Goal: Find specific page/section: Find specific page/section

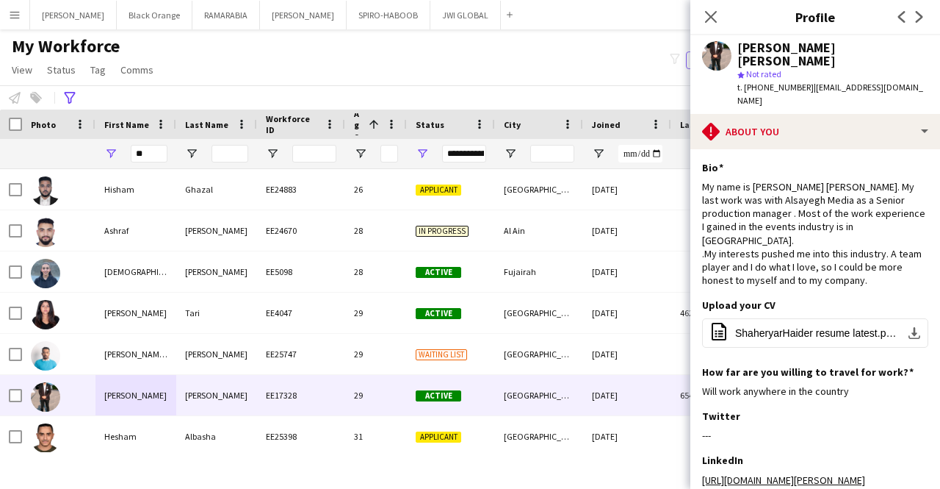
click at [151, 151] on input "**" at bounding box center [149, 154] width 37 height 18
type input "*"
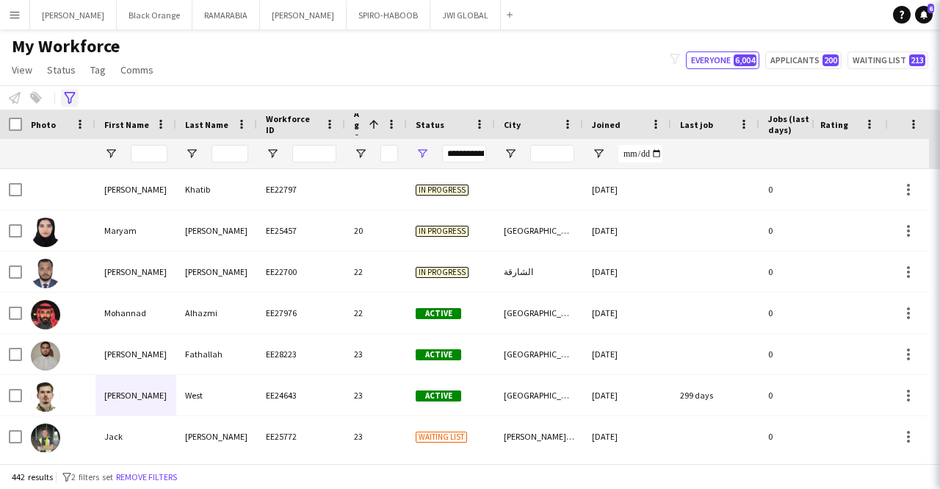
click at [68, 92] on icon at bounding box center [69, 98] width 11 height 12
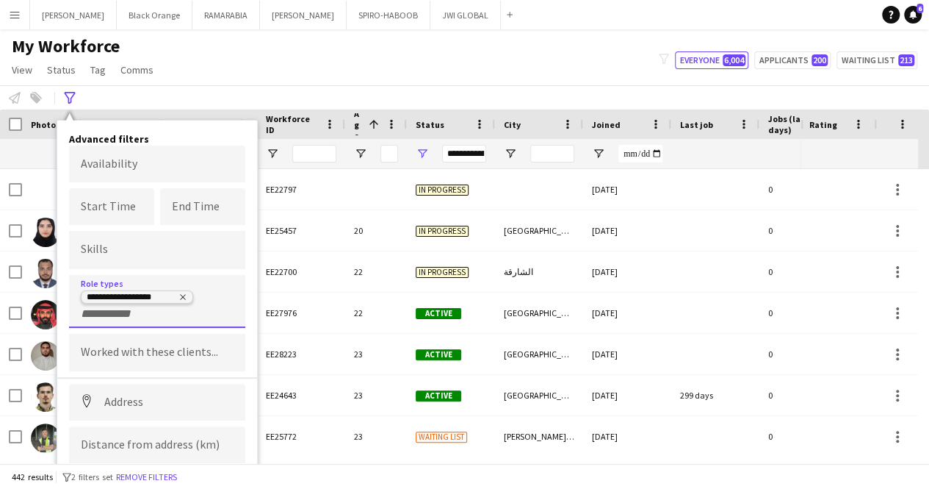
click at [181, 299] on icon "Remove tag" at bounding box center [183, 296] width 9 height 9
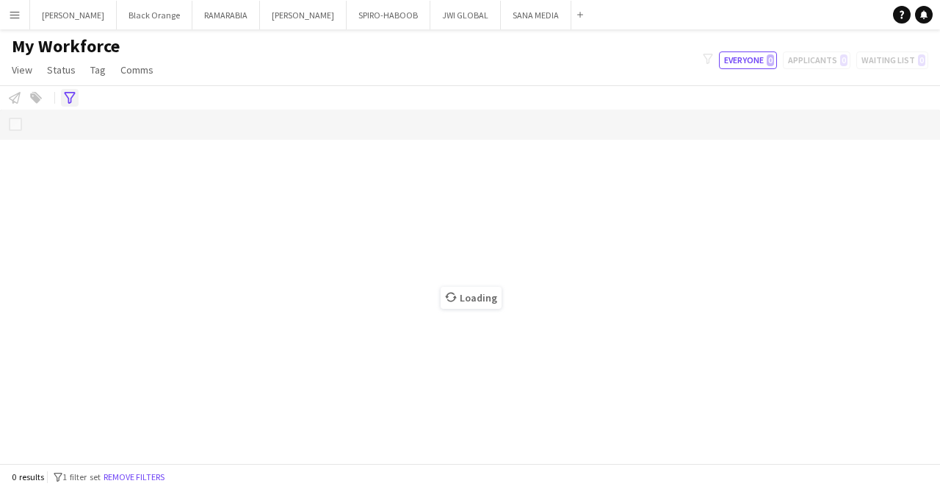
click at [62, 97] on div "Advanced filters" at bounding box center [70, 98] width 18 height 18
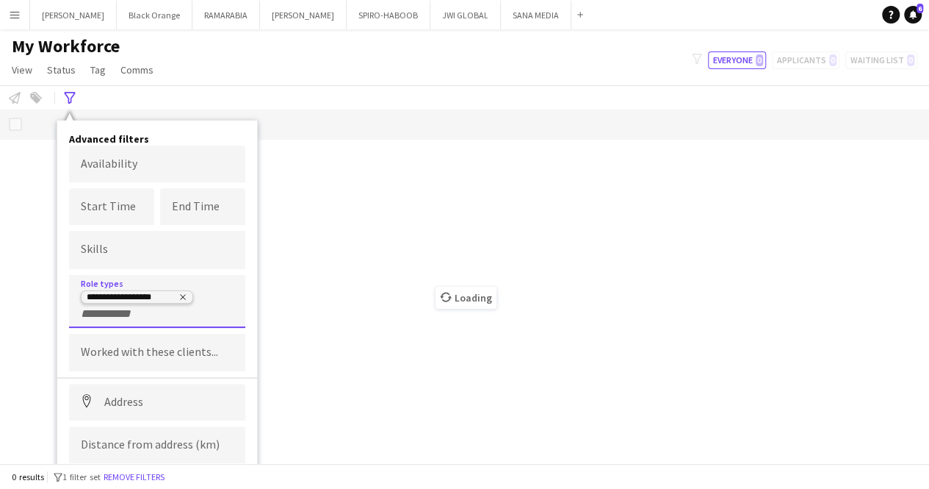
click at [182, 298] on icon "Remove tag" at bounding box center [183, 296] width 9 height 9
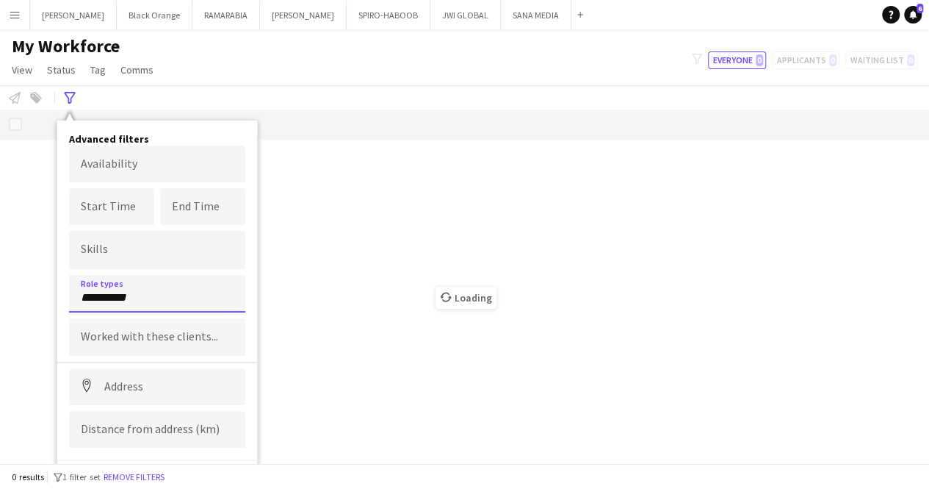
type input "**********"
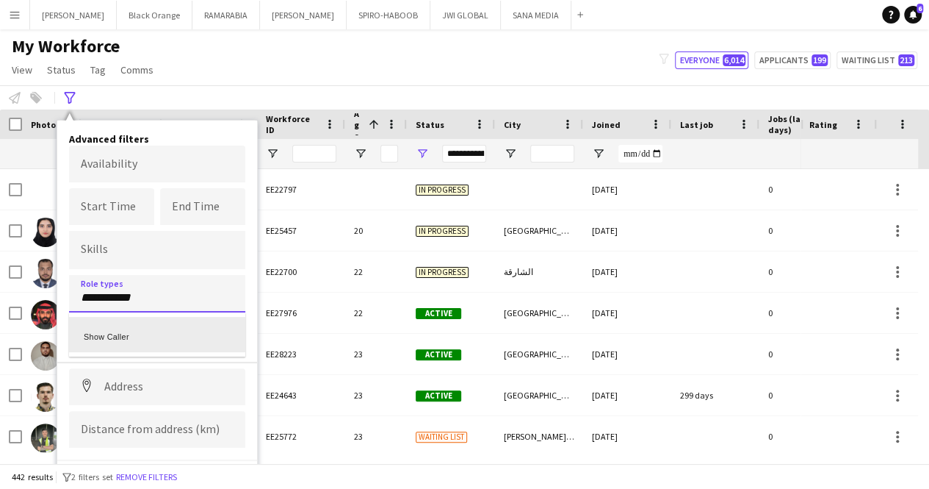
click at [139, 322] on div "Show Caller" at bounding box center [157, 334] width 176 height 35
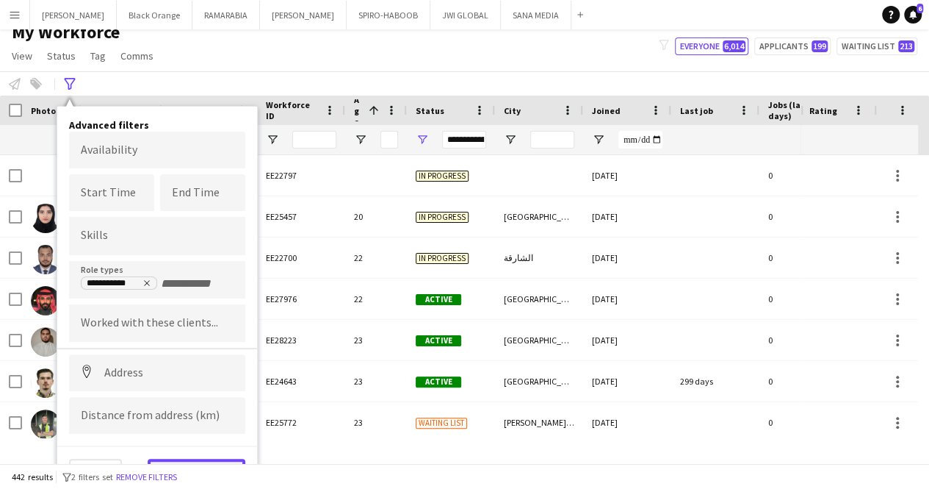
click at [200, 459] on button "View results" at bounding box center [197, 472] width 98 height 29
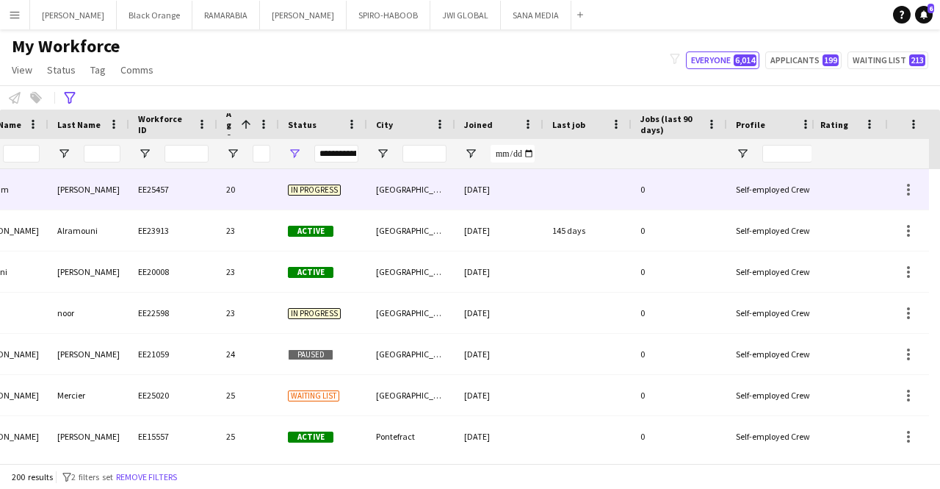
scroll to position [0, 0]
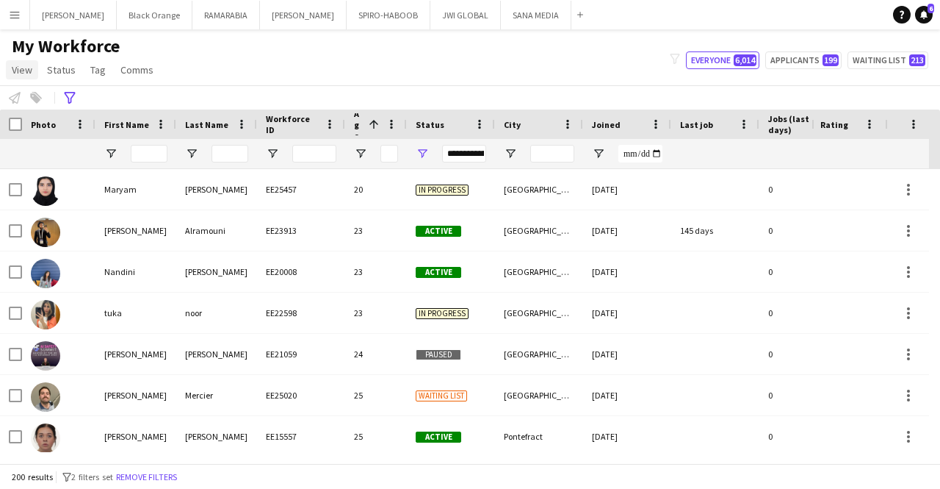
click at [21, 73] on span "View" at bounding box center [22, 69] width 21 height 13
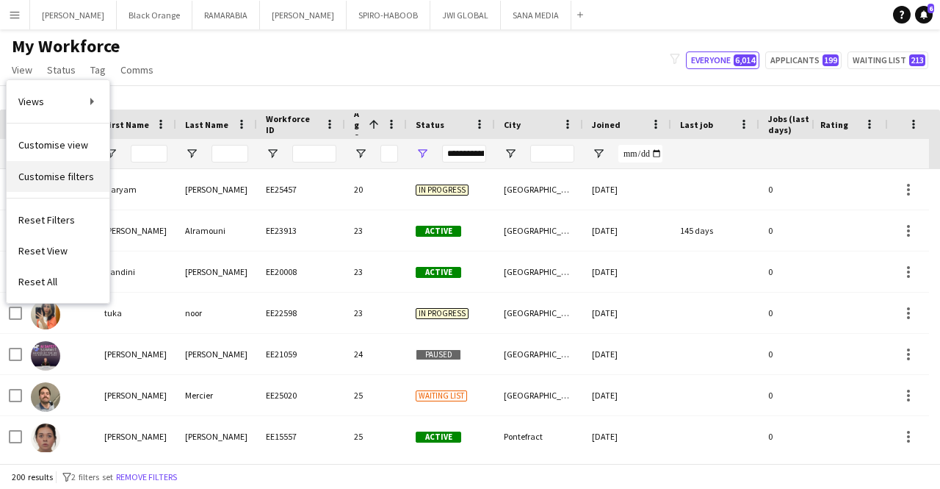
click at [68, 174] on span "Customise filters" at bounding box center [56, 176] width 76 height 13
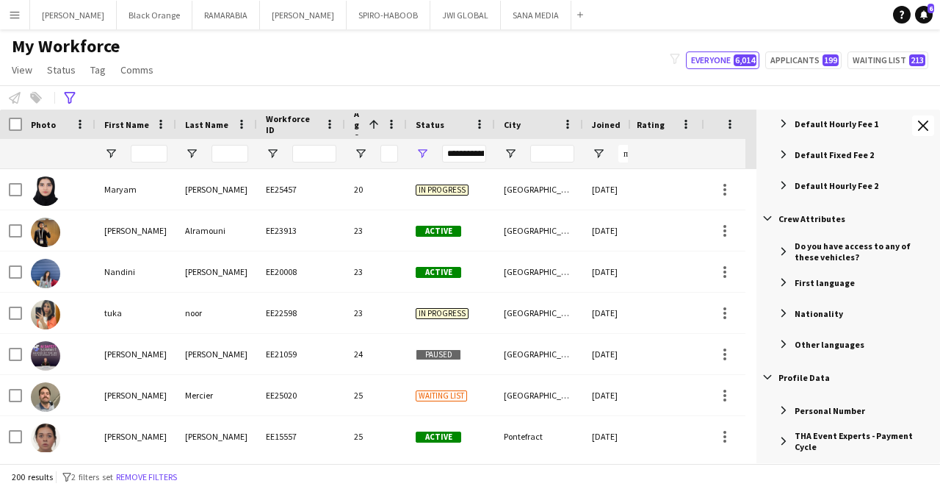
scroll to position [721, 0]
drag, startPoint x: 824, startPoint y: 280, endPoint x: 835, endPoint y: 293, distance: 16.8
click at [835, 293] on div "First language" at bounding box center [850, 280] width 179 height 26
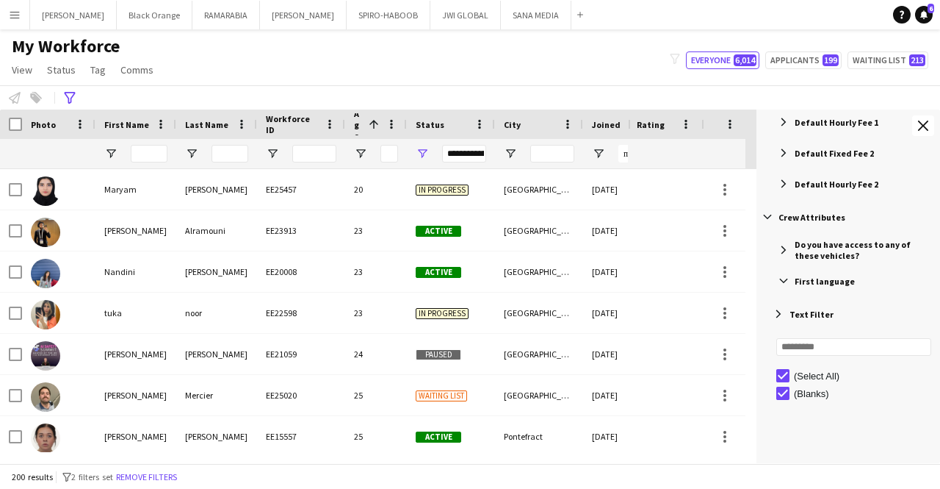
click at [786, 281] on span "Filter List 54 Filters" at bounding box center [783, 280] width 13 height 13
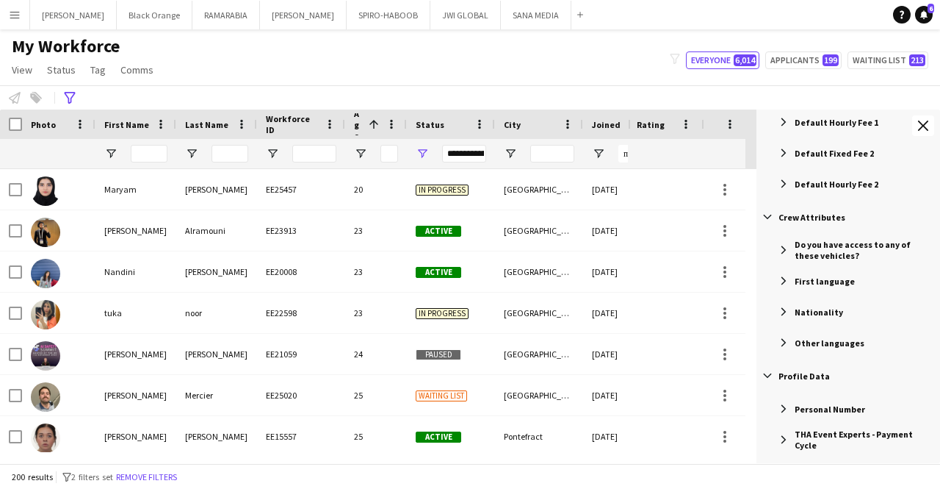
click at [786, 281] on span "Filter List 54 Filters" at bounding box center [783, 280] width 13 height 13
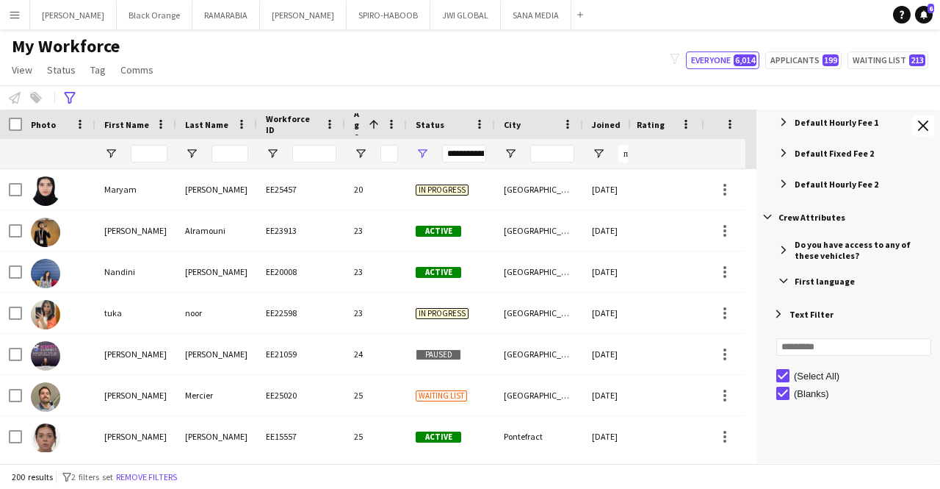
drag, startPoint x: 821, startPoint y: 283, endPoint x: 741, endPoint y: 268, distance: 80.7
click at [741, 268] on div "Workforce Details Photo First Name Last Name Age" at bounding box center [470, 285] width 940 height 353
click at [821, 350] on input "Search filter values" at bounding box center [853, 347] width 155 height 18
type input "*******"
click at [774, 312] on span "Filter List 54 Filters" at bounding box center [778, 313] width 13 height 13
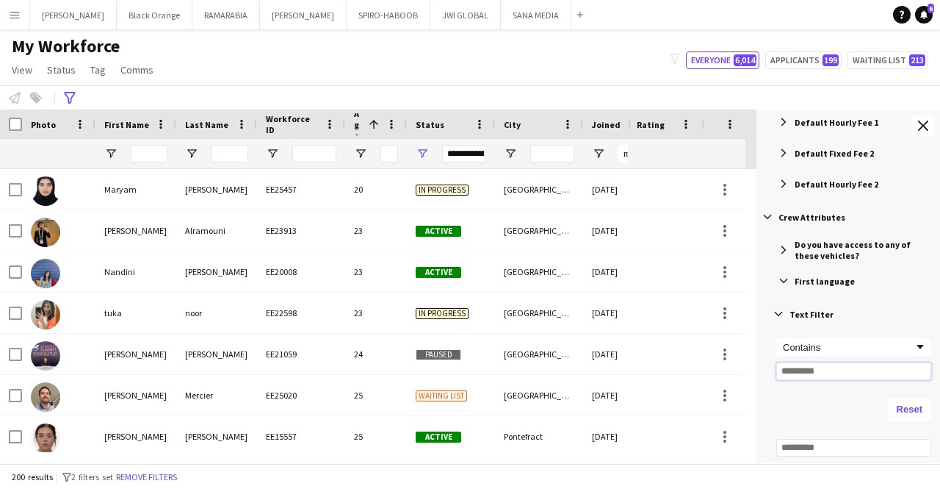
click at [804, 370] on input "Filter Value" at bounding box center [853, 371] width 155 height 18
type input "*******"
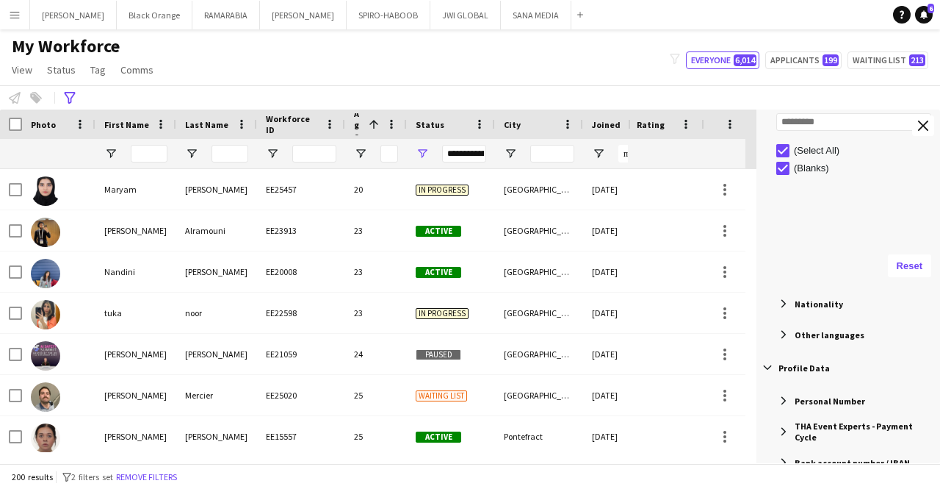
scroll to position [1048, 0]
click at [782, 336] on span "Filter List 54 Filters" at bounding box center [783, 333] width 13 height 13
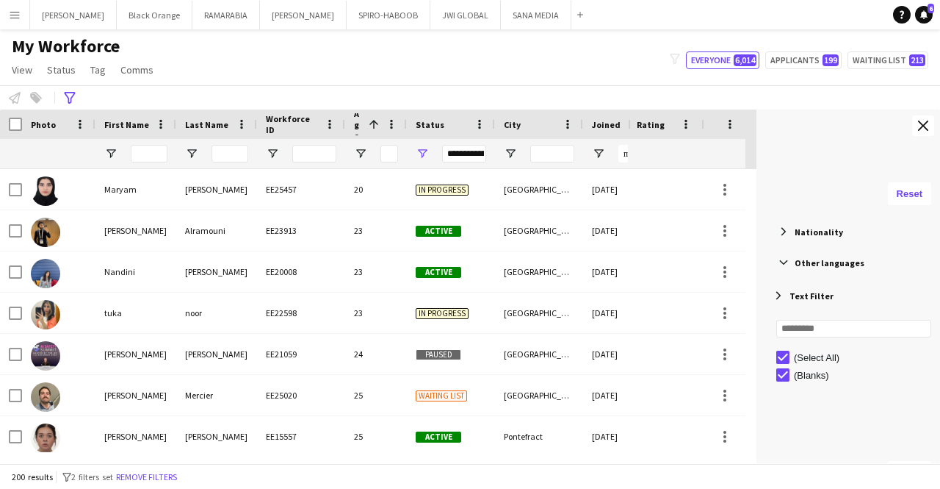
scroll to position [1120, 0]
click at [778, 295] on span "Filter List 54 Filters" at bounding box center [778, 294] width 13 height 13
click at [801, 348] on input "Filter Value" at bounding box center [853, 352] width 155 height 18
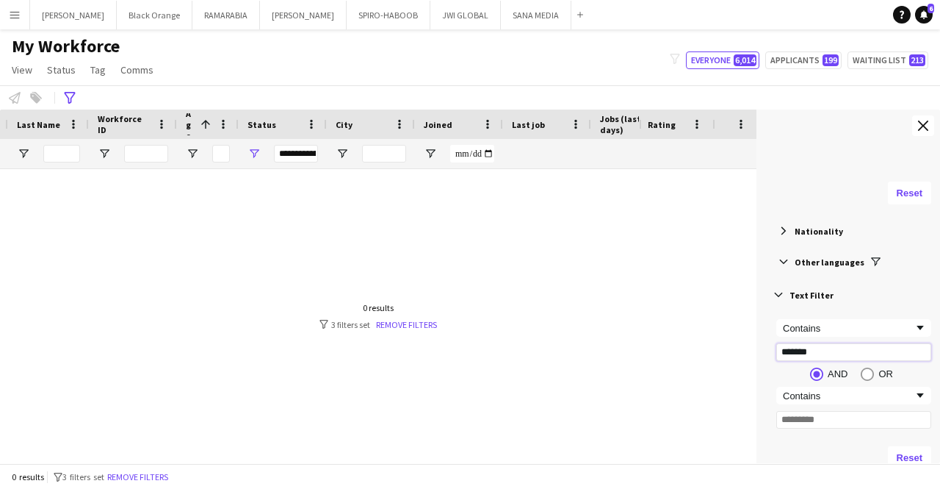
scroll to position [0, 282]
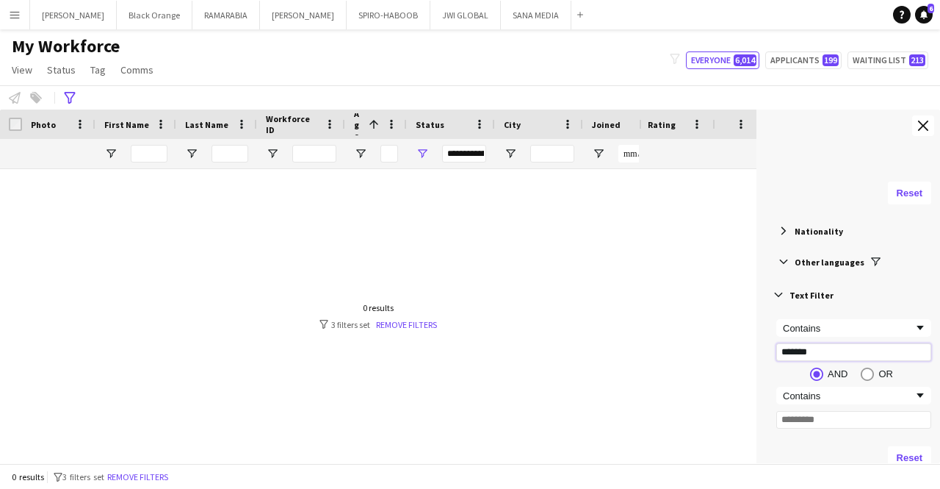
type input "*******"
click at [568, 273] on div at bounding box center [319, 310] width 639 height 283
click at [69, 96] on icon "Advanced filters" at bounding box center [70, 98] width 12 height 12
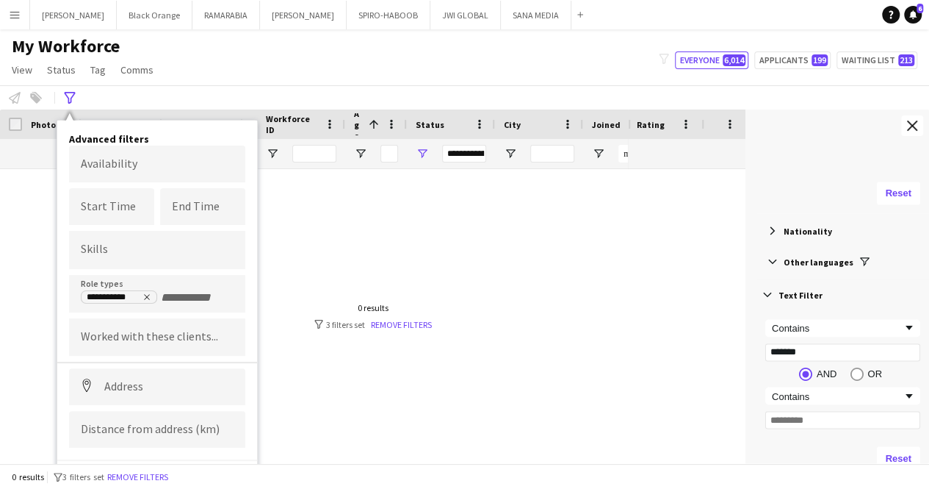
click at [638, 172] on div at bounding box center [373, 310] width 746 height 283
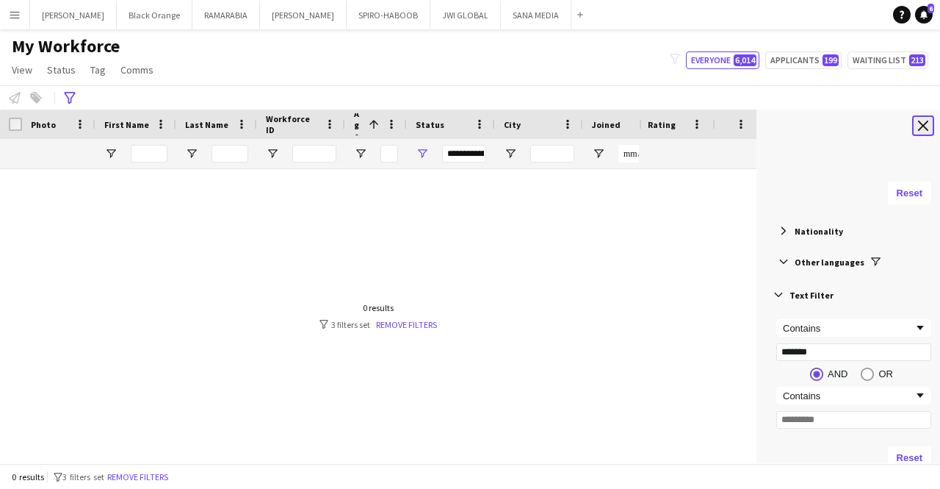
click at [923, 129] on app-icon "Close tool panel" at bounding box center [923, 125] width 10 height 10
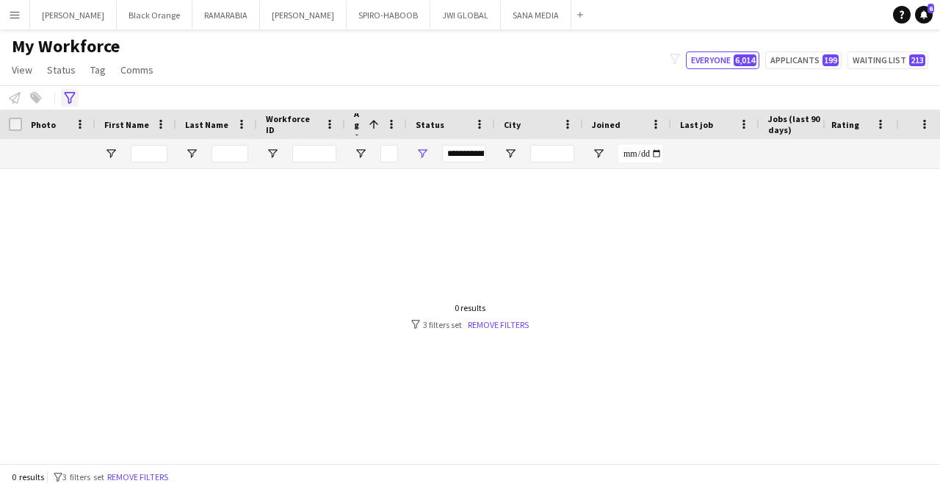
click at [78, 94] on div "Advanced filters" at bounding box center [70, 98] width 18 height 18
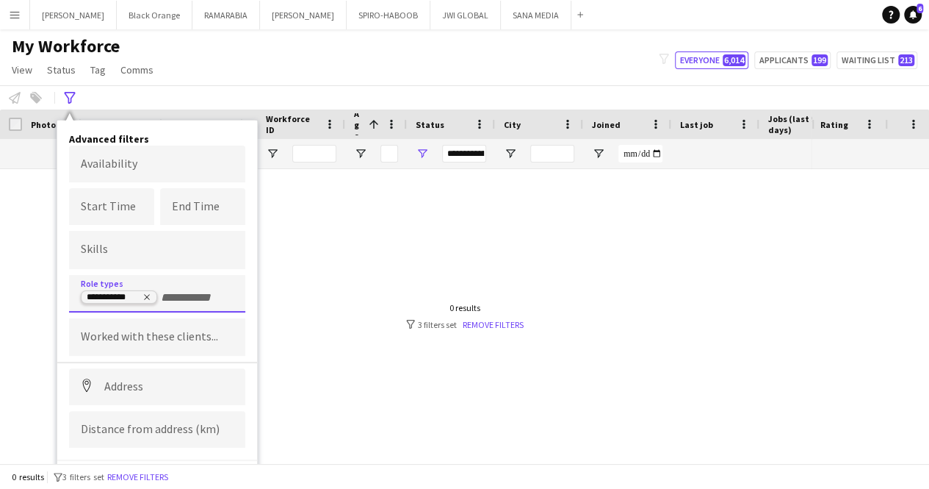
click at [145, 295] on icon "Remove tag" at bounding box center [147, 296] width 9 height 9
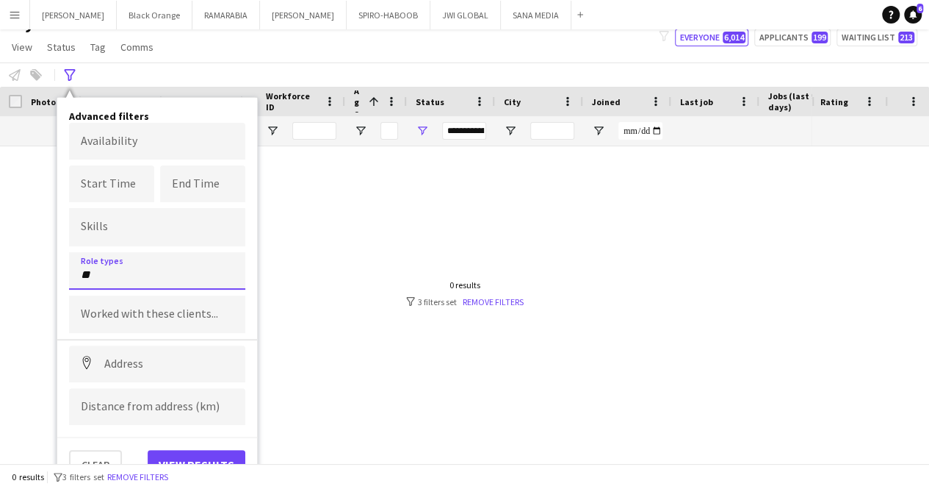
type input "*"
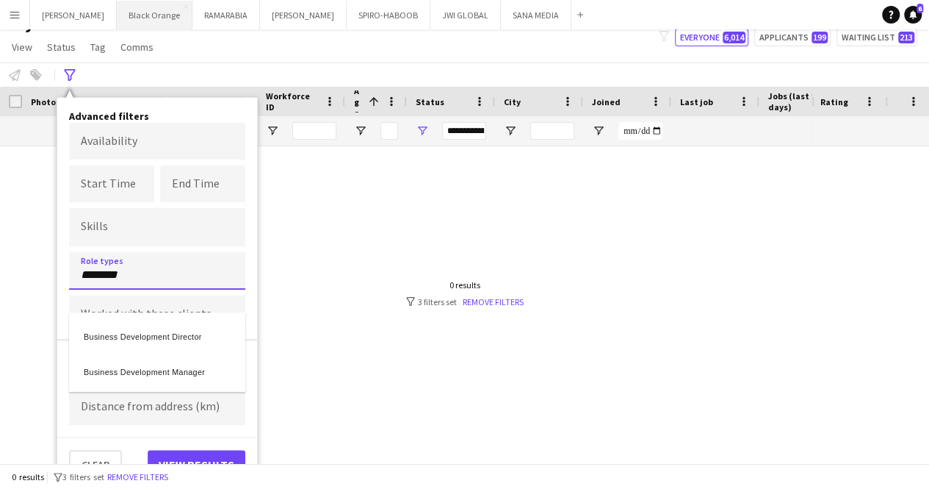
type input "********"
